Goal: Navigation & Orientation: Find specific page/section

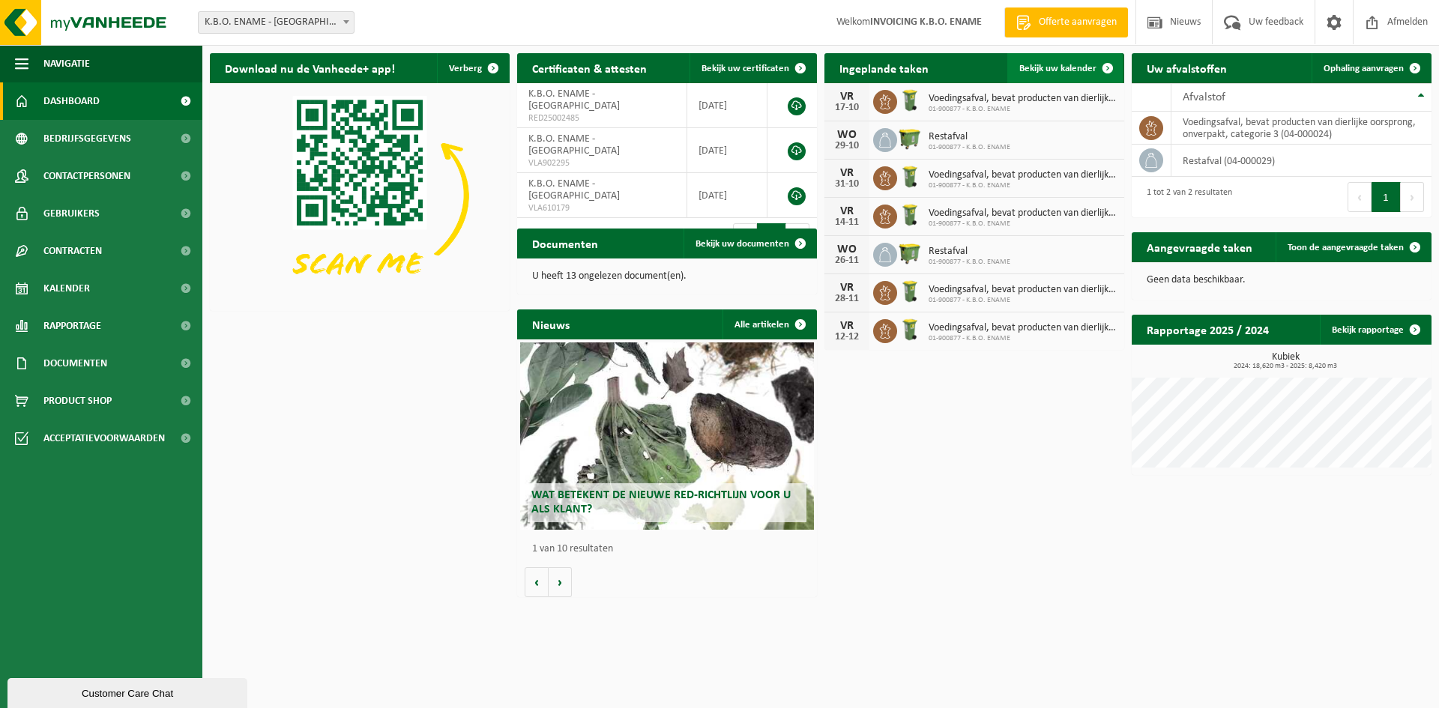
click at [1048, 73] on span "Bekijk uw kalender" at bounding box center [1057, 69] width 77 height 10
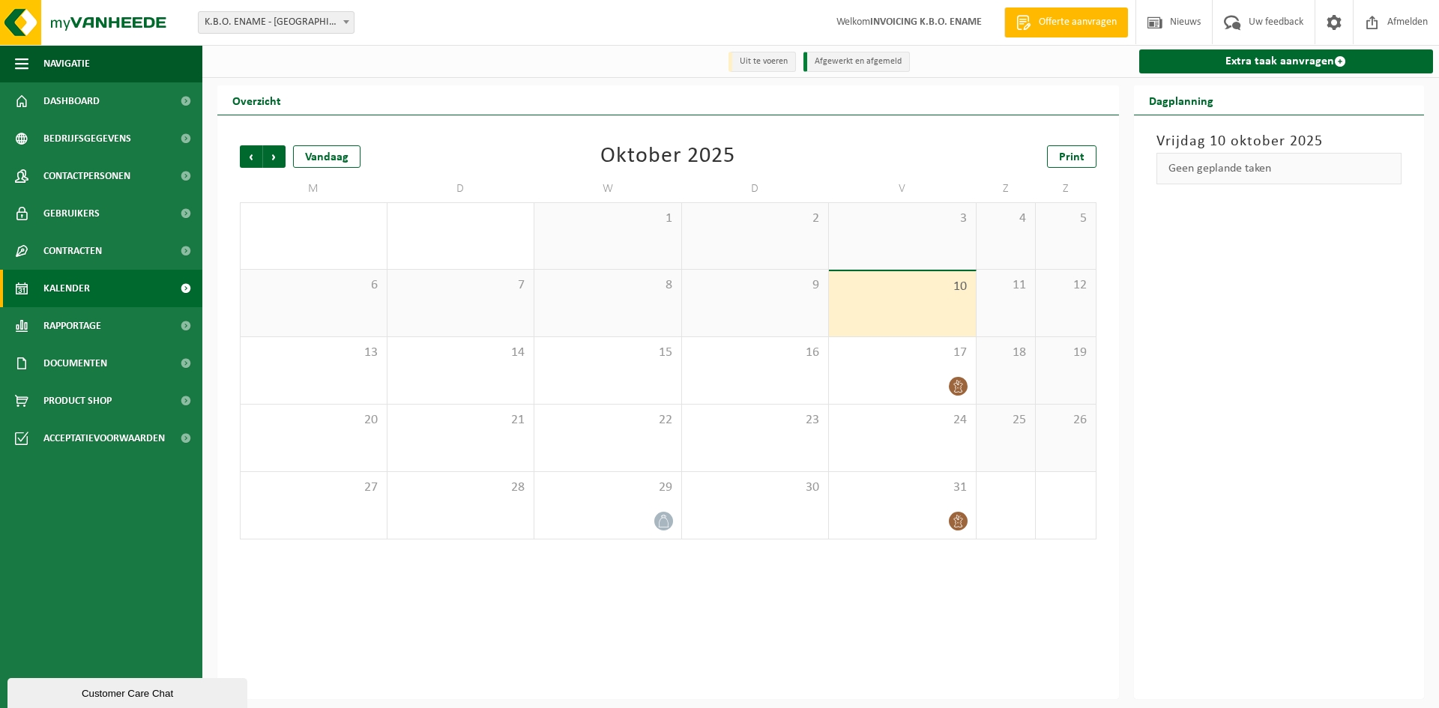
click at [958, 236] on div "3" at bounding box center [902, 236] width 147 height 66
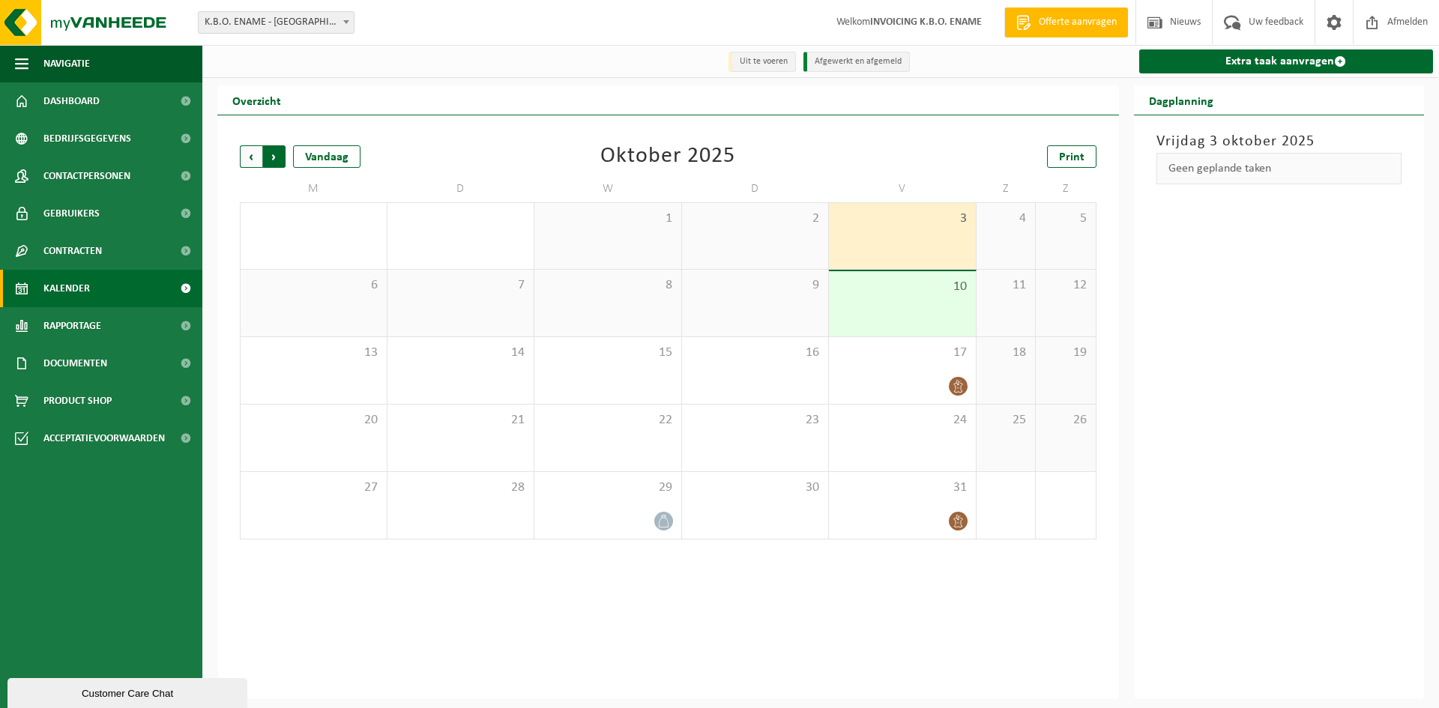
click at [254, 156] on span "Vorige" at bounding box center [251, 156] width 22 height 22
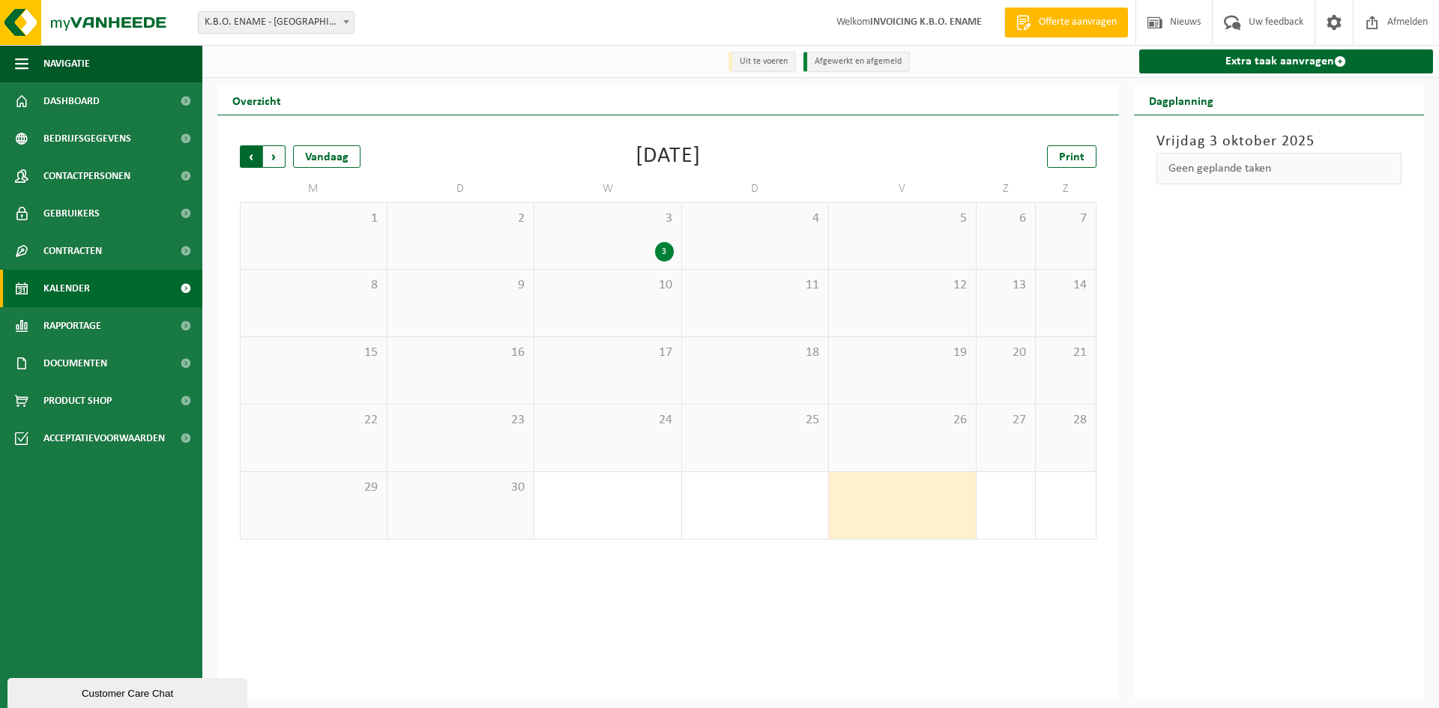
click at [276, 157] on span "Volgende" at bounding box center [274, 156] width 22 height 22
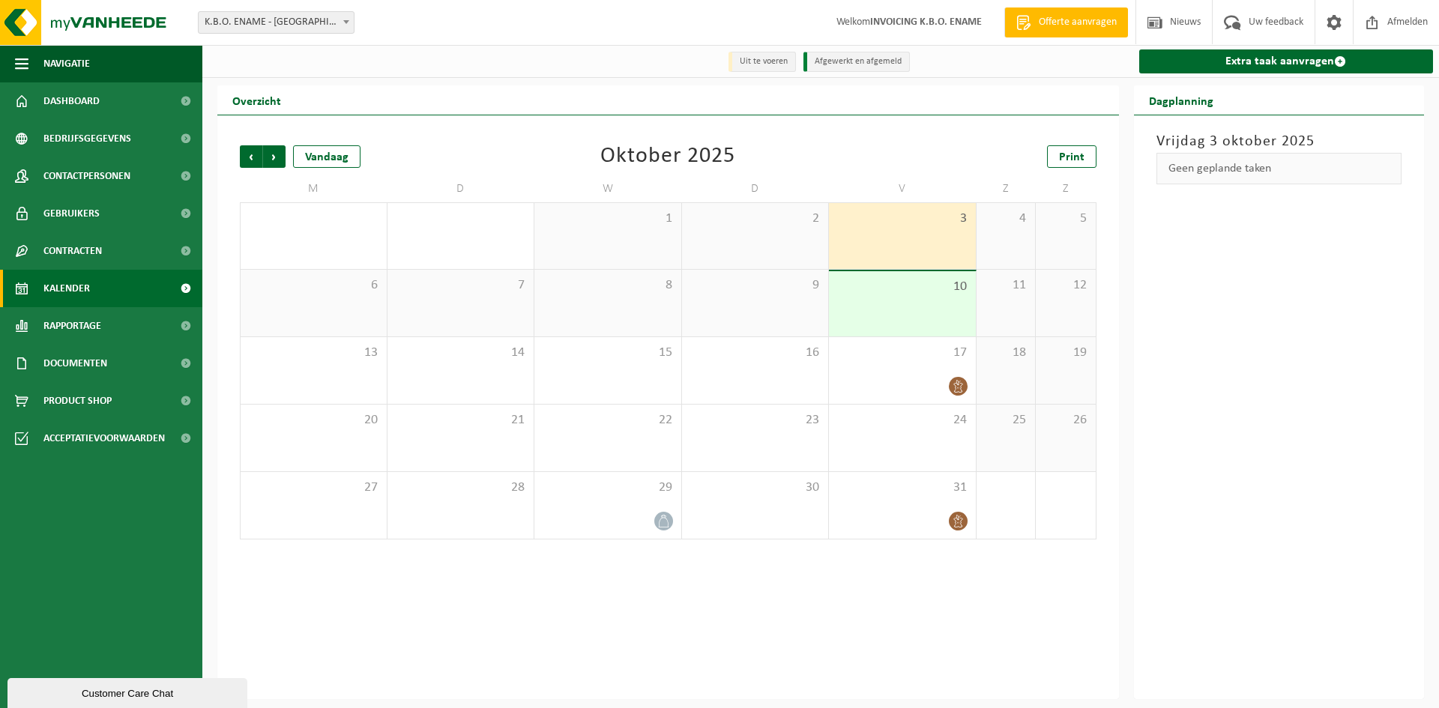
click at [656, 254] on div "1" at bounding box center [607, 236] width 147 height 66
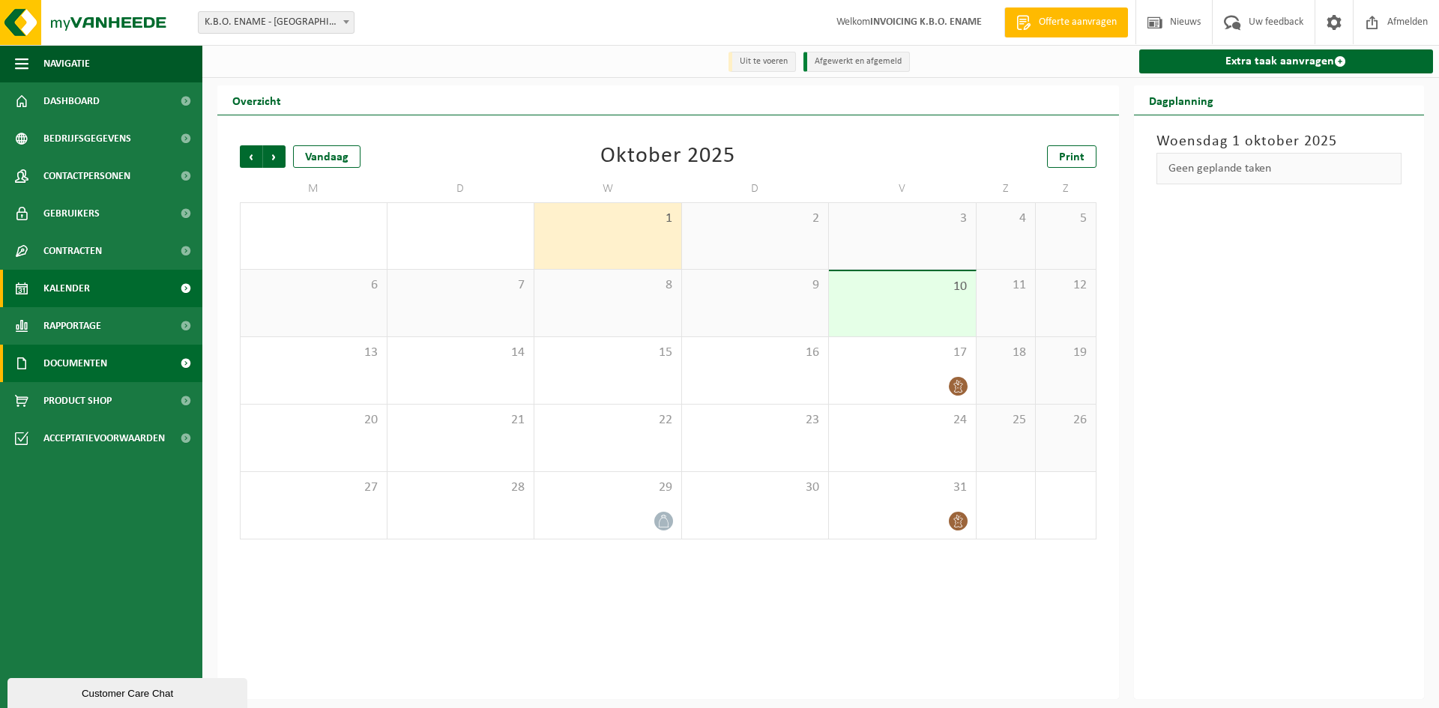
click at [61, 359] on span "Documenten" at bounding box center [75, 363] width 64 height 37
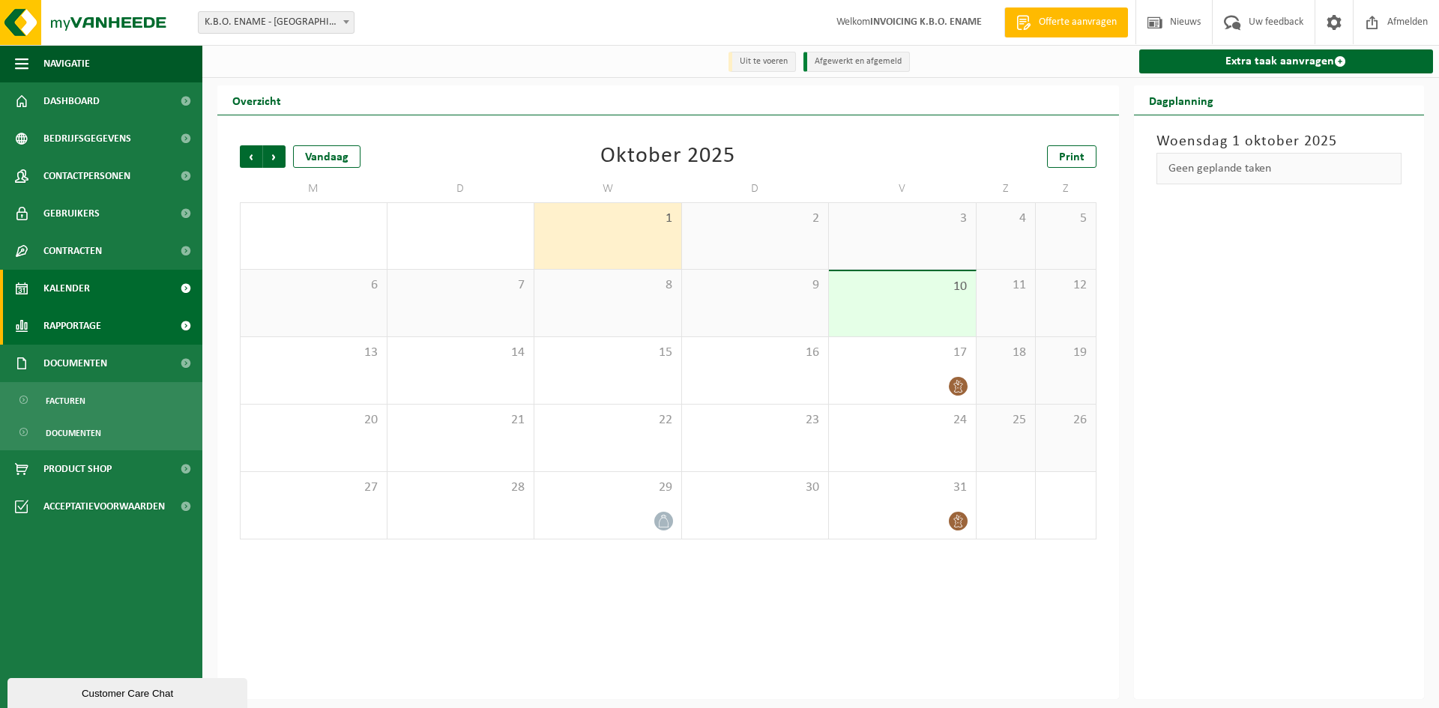
click at [70, 321] on span "Rapportage" at bounding box center [72, 325] width 58 height 37
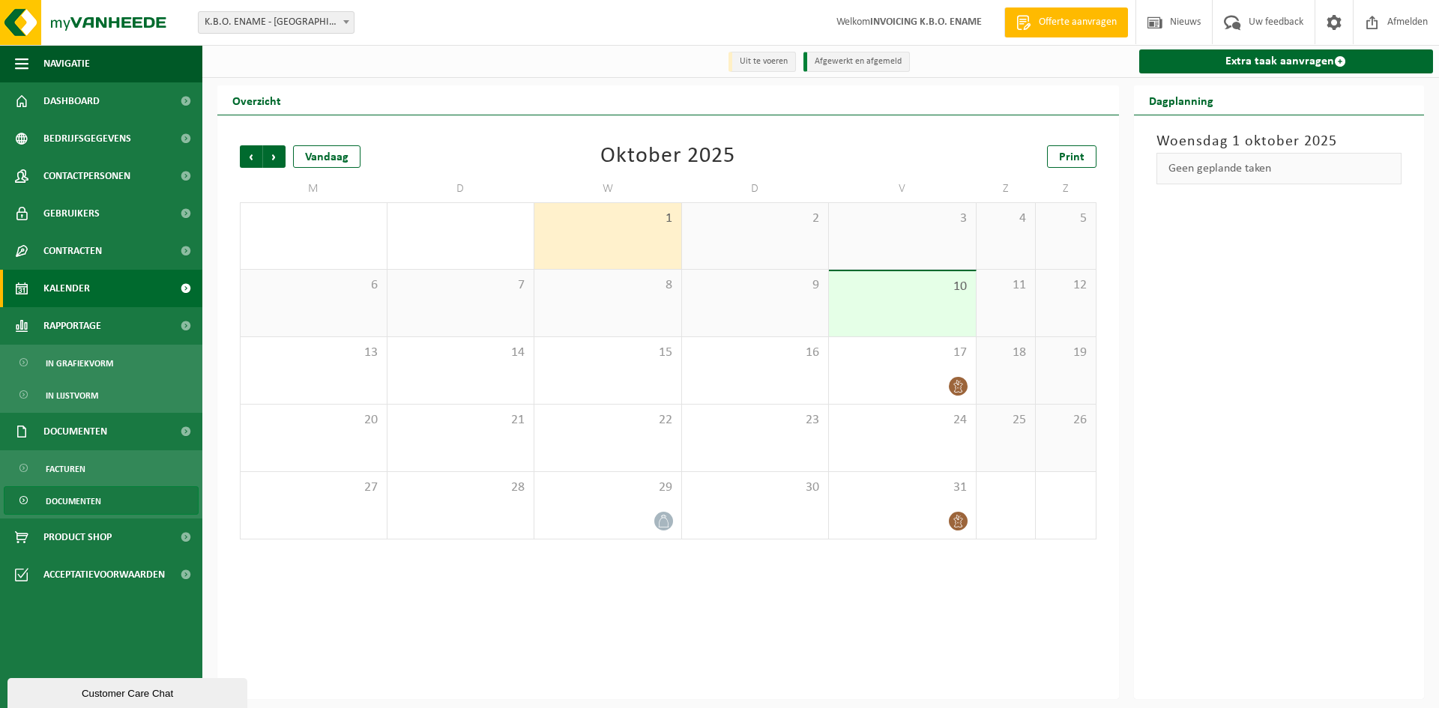
click at [69, 504] on span "Documenten" at bounding box center [73, 501] width 55 height 28
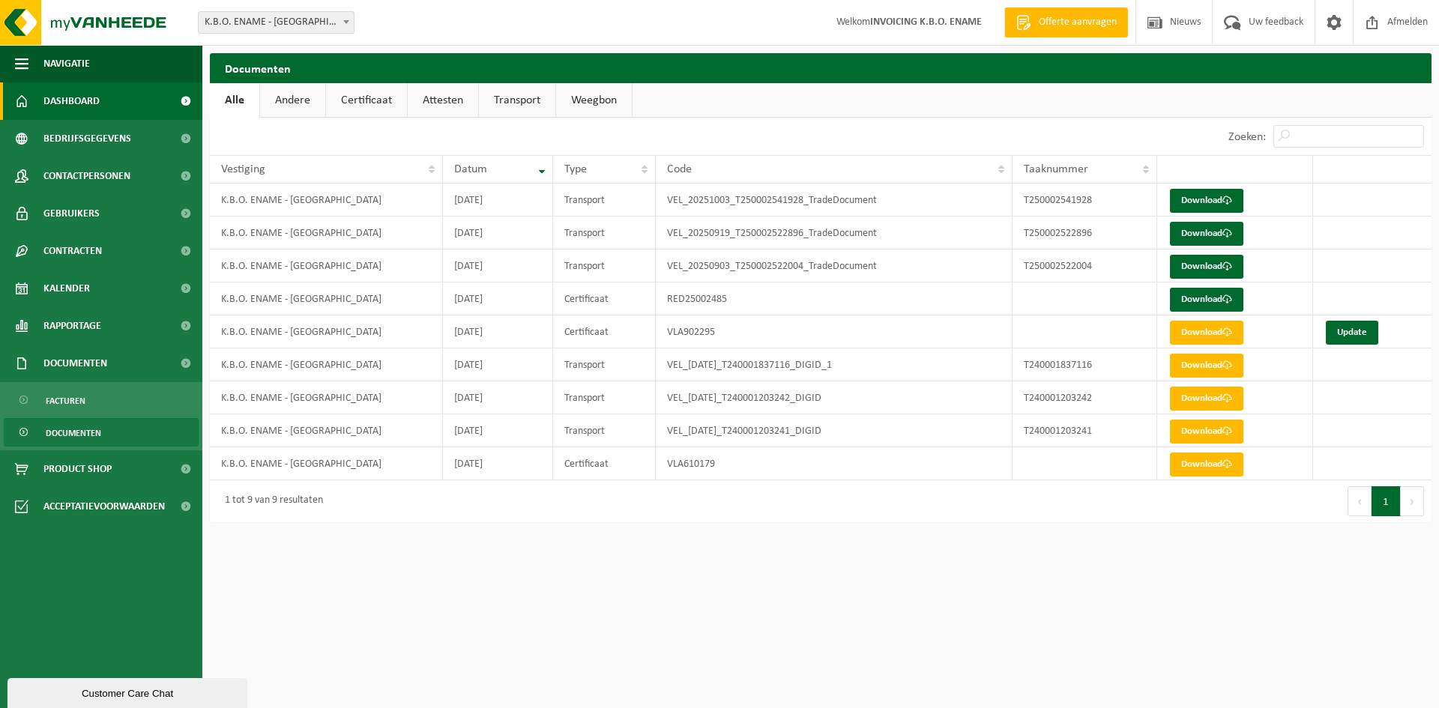
click at [83, 106] on span "Dashboard" at bounding box center [71, 100] width 56 height 37
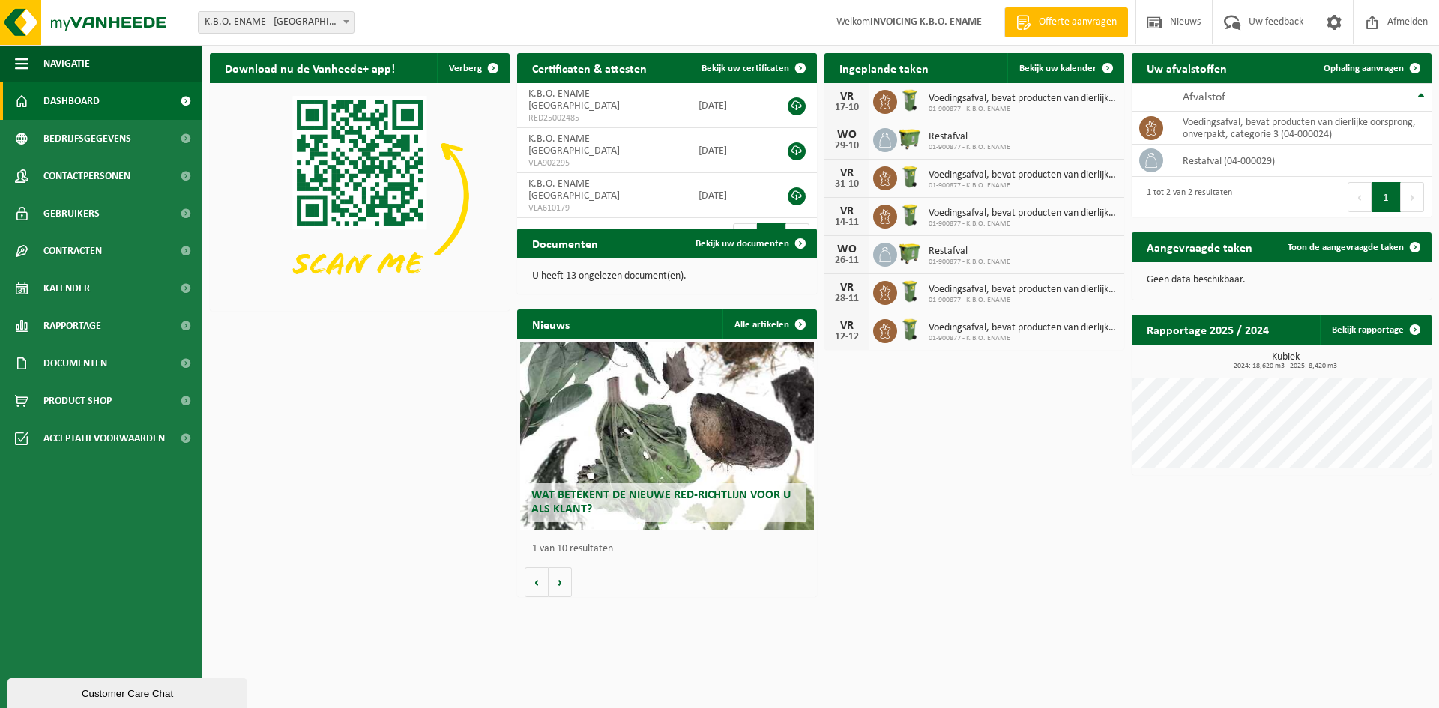
click at [582, 279] on p "U heeft 13 ongelezen document(en)." at bounding box center [667, 276] width 270 height 10
click at [730, 232] on link "Bekijk uw documenten" at bounding box center [749, 244] width 132 height 30
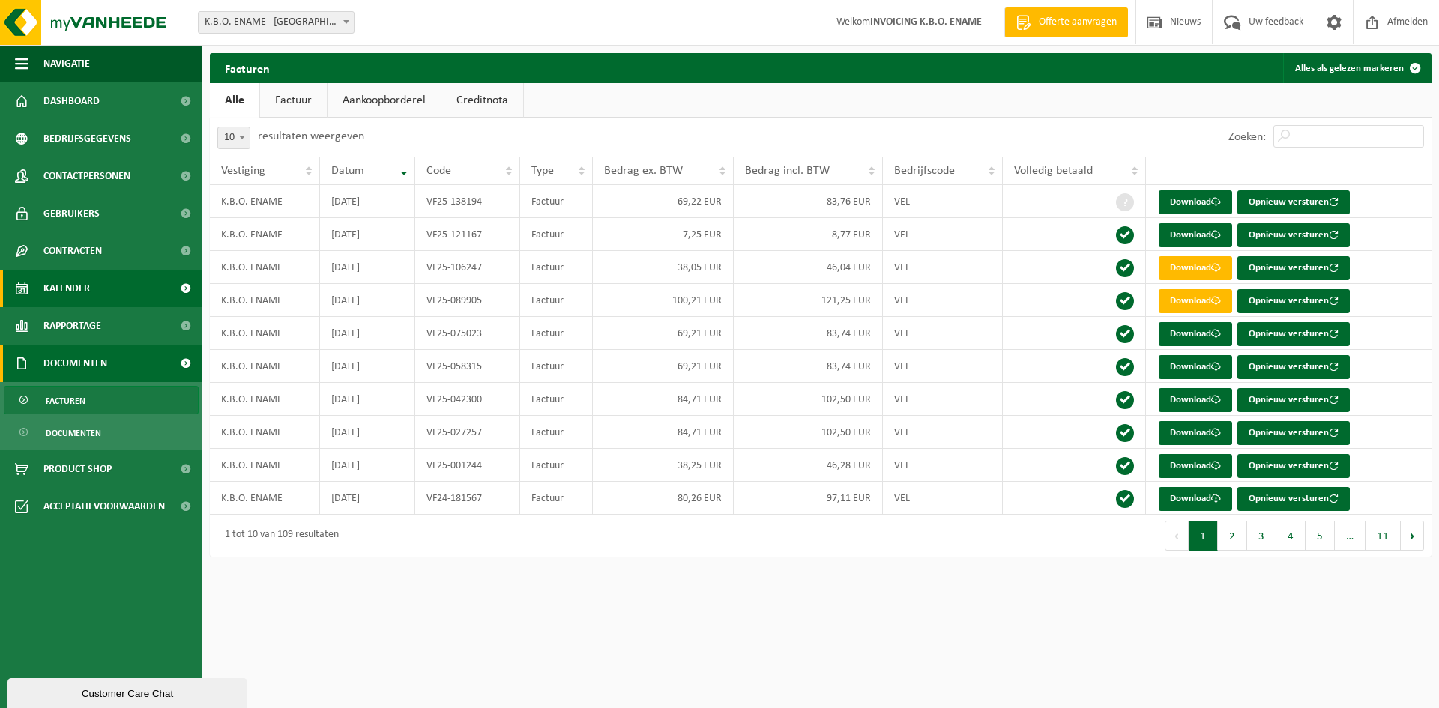
click at [71, 285] on span "Kalender" at bounding box center [66, 288] width 46 height 37
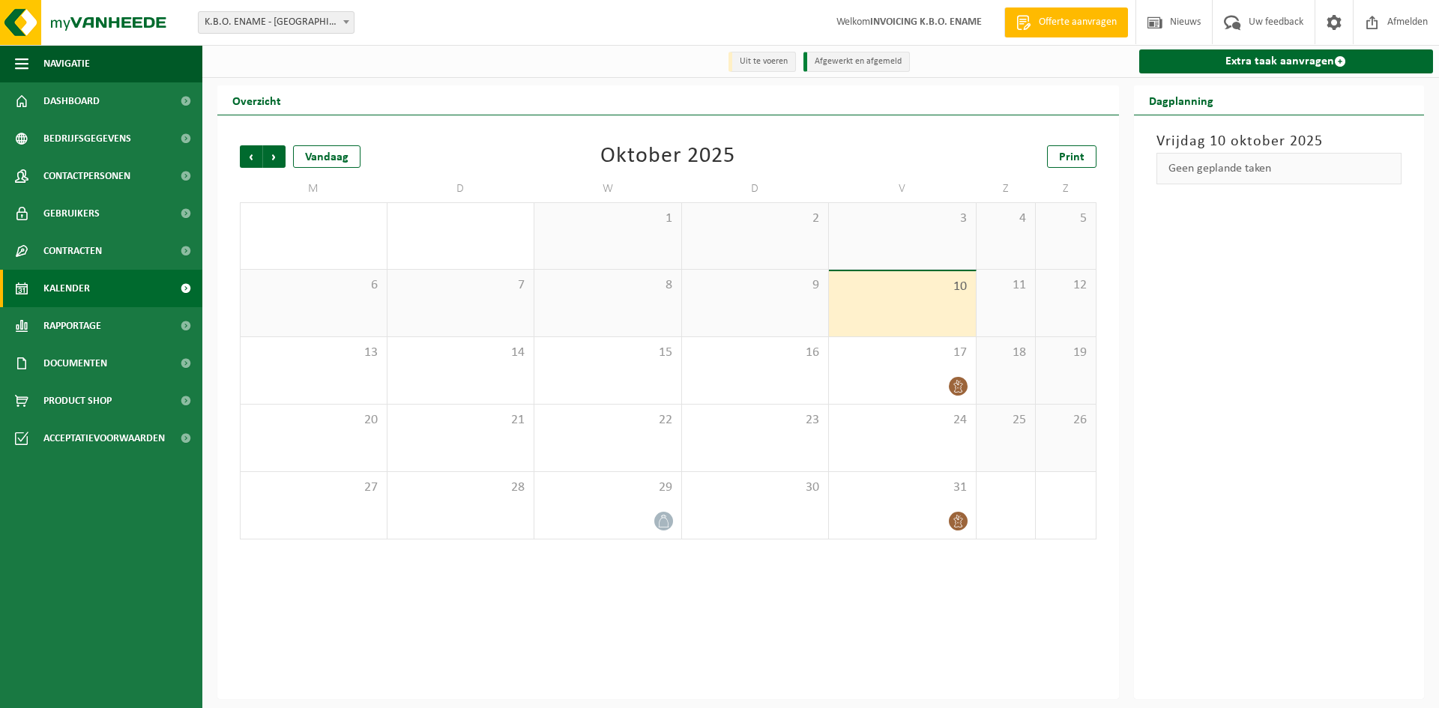
click at [76, 255] on span "Contracten" at bounding box center [72, 250] width 58 height 37
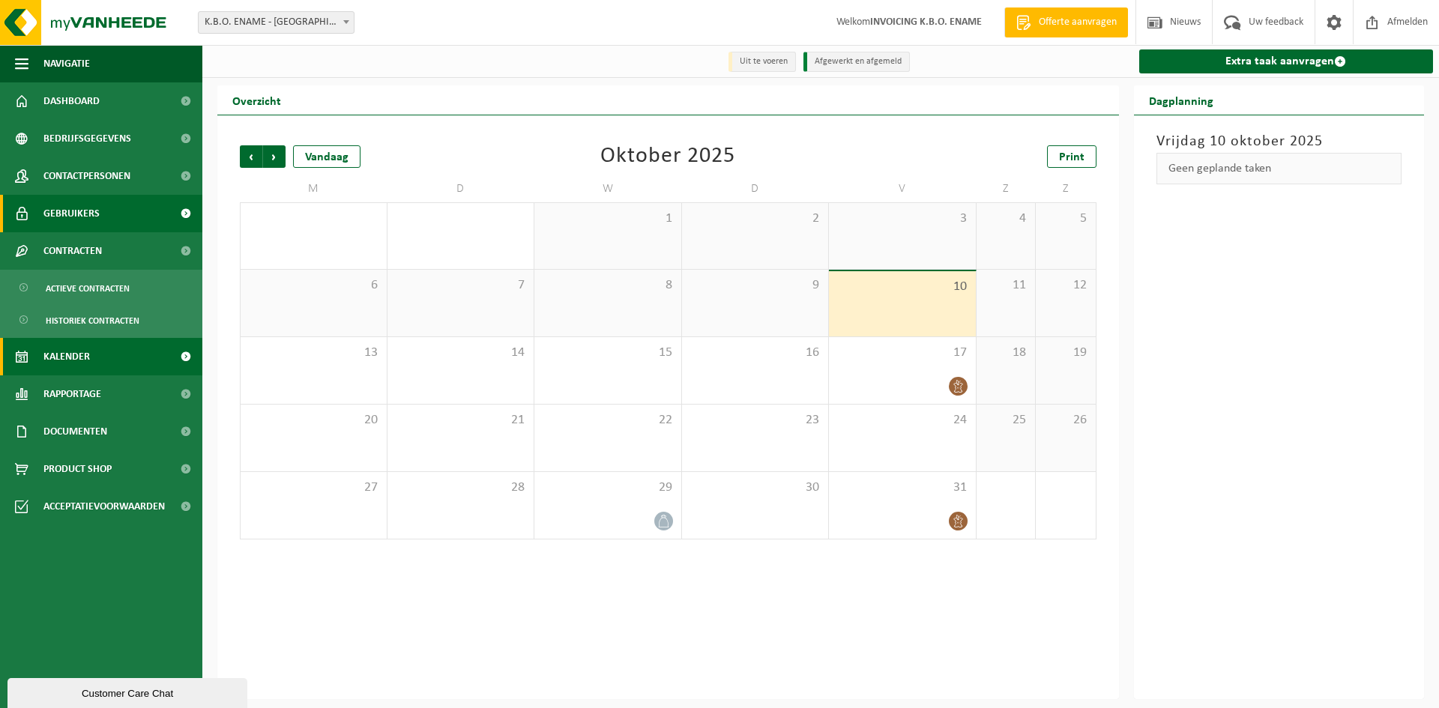
click at [76, 215] on span "Gebruikers" at bounding box center [71, 213] width 56 height 37
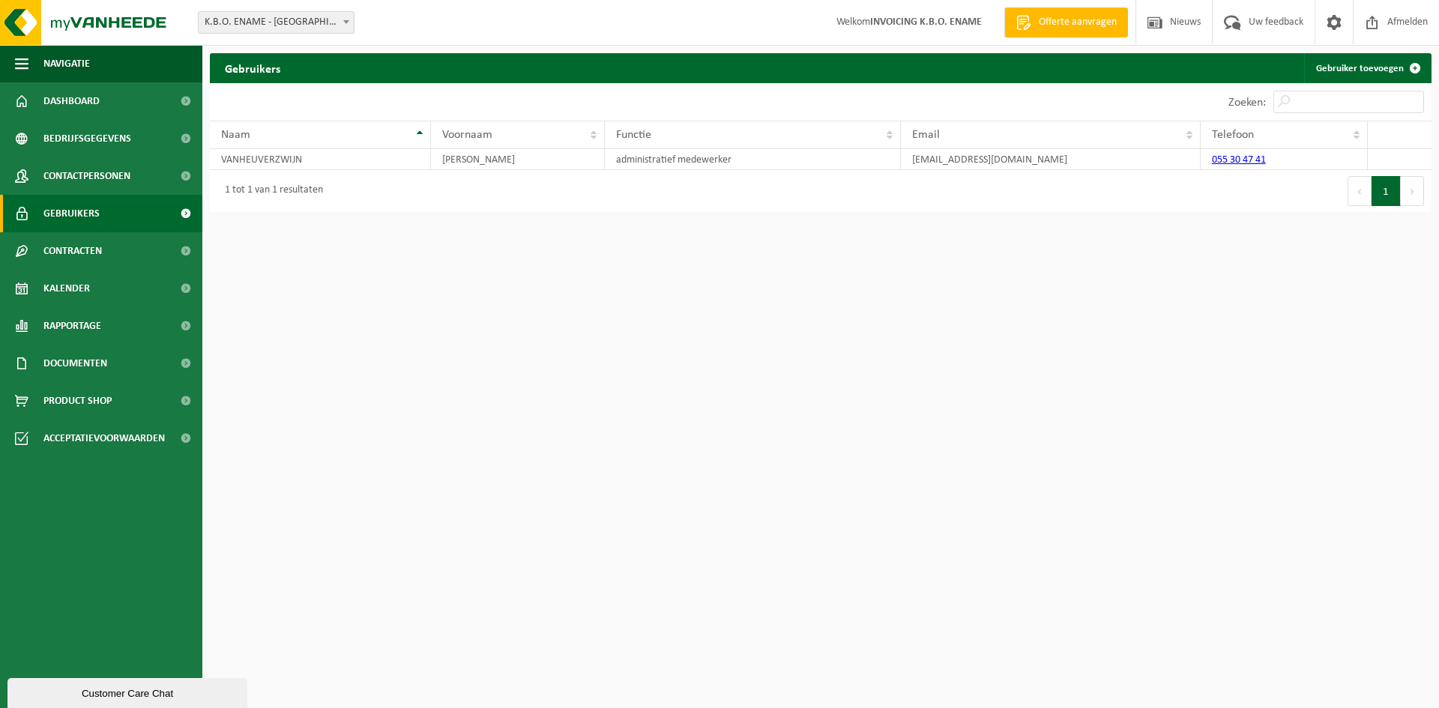
click at [78, 186] on span "Contactpersonen" at bounding box center [86, 175] width 87 height 37
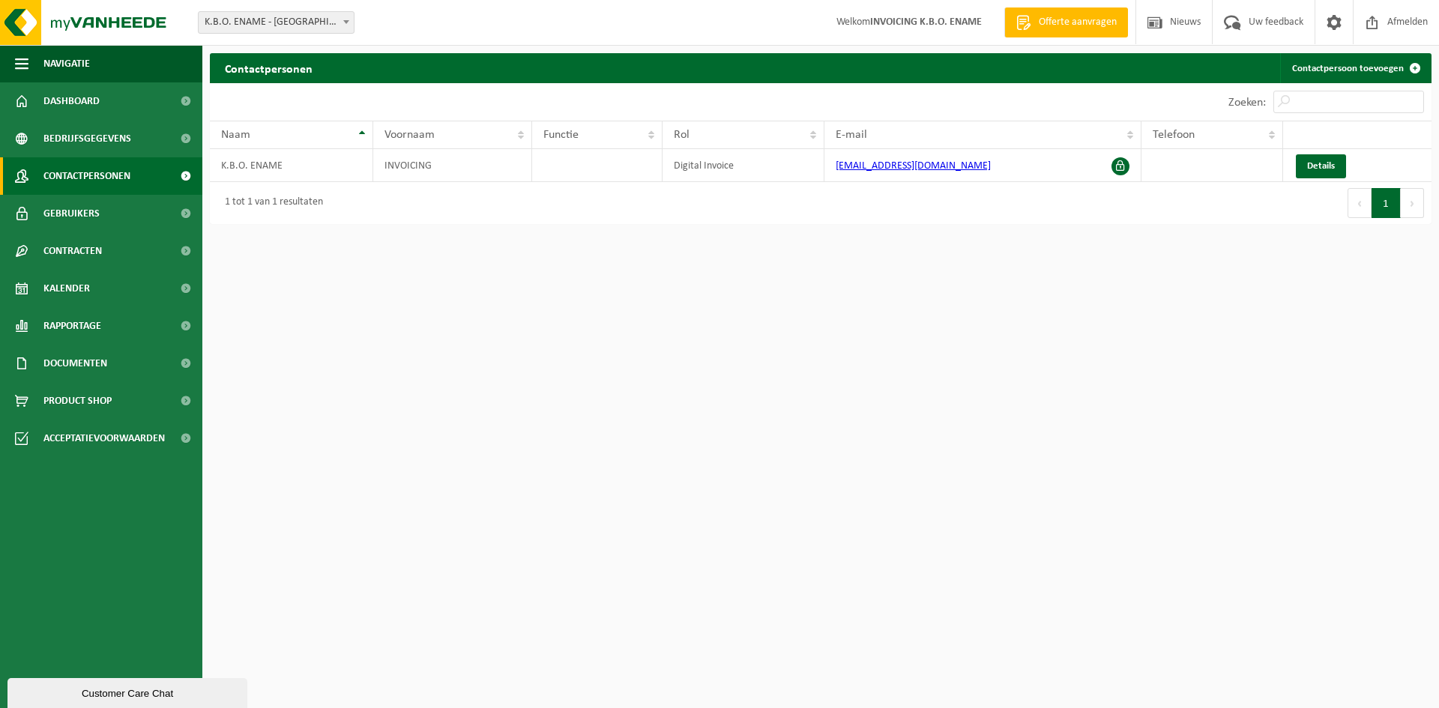
click at [75, 138] on span "Bedrijfsgegevens" at bounding box center [87, 138] width 88 height 37
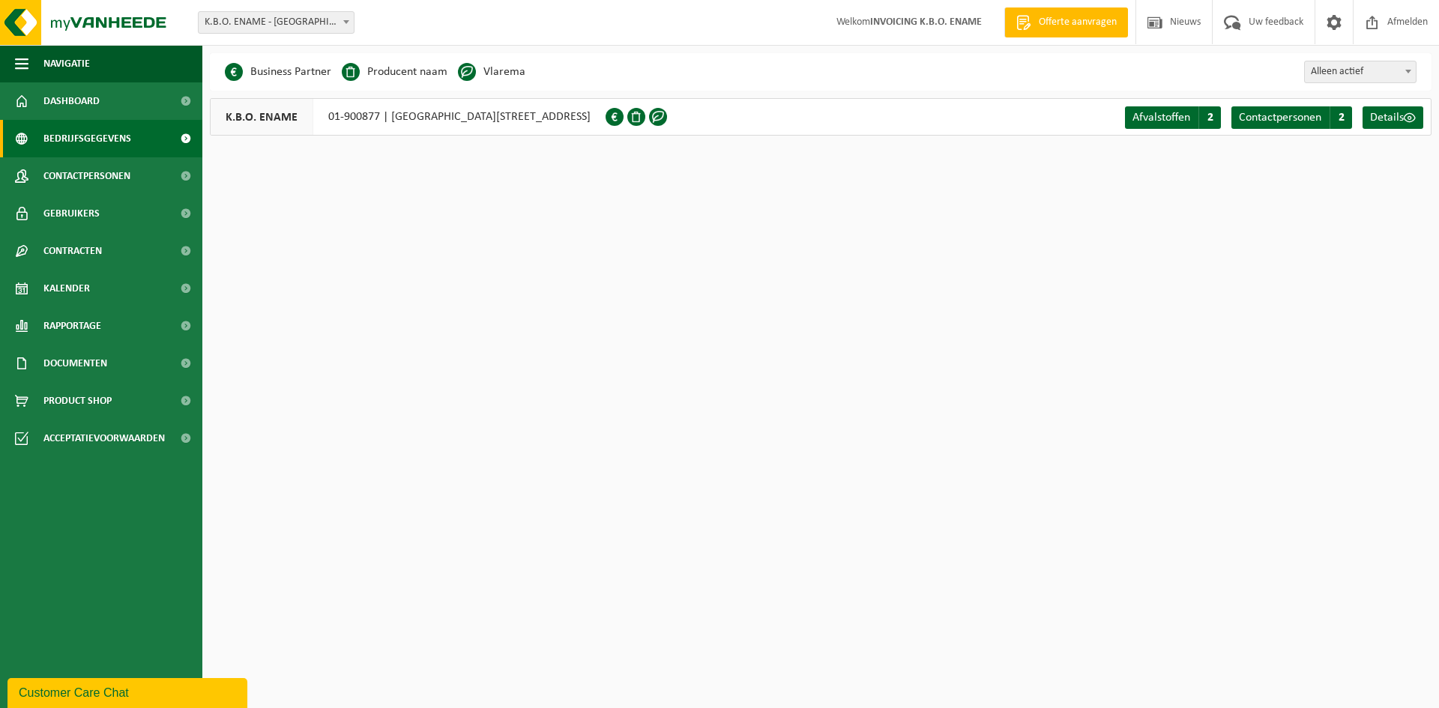
click at [75, 104] on span "Dashboard" at bounding box center [71, 100] width 56 height 37
